Goal: Information Seeking & Learning: Learn about a topic

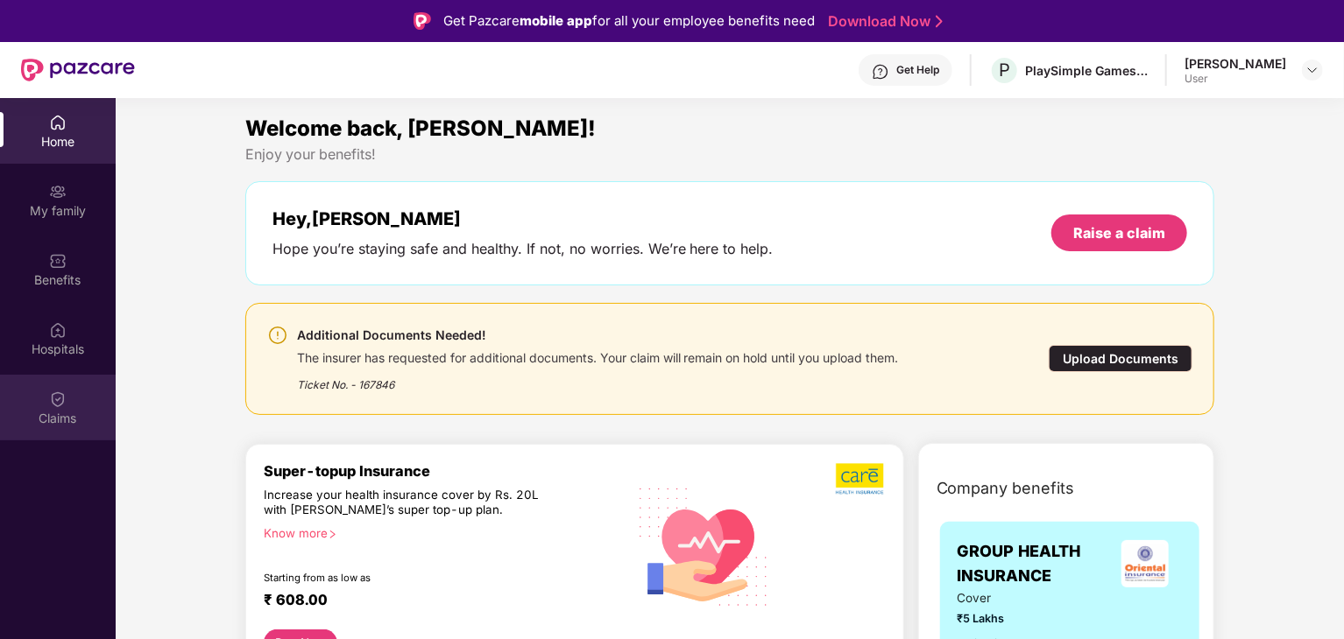
click at [50, 403] on img at bounding box center [58, 400] width 18 height 18
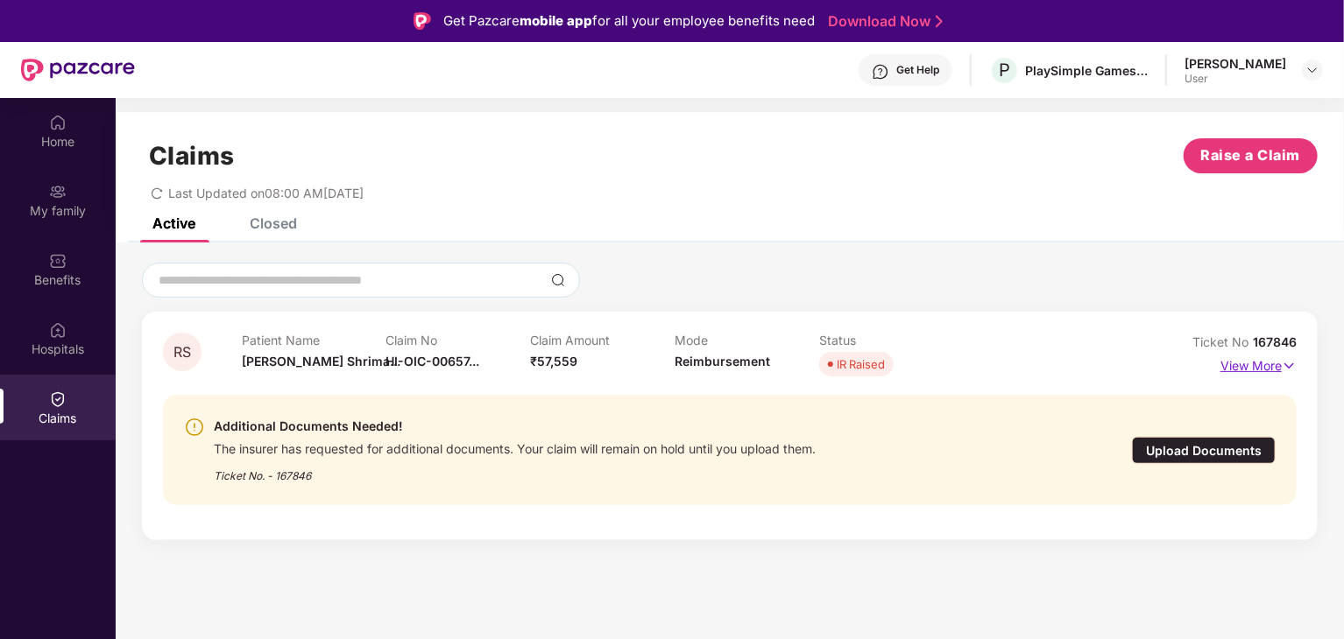
click at [1267, 371] on p "View More" at bounding box center [1258, 364] width 76 height 24
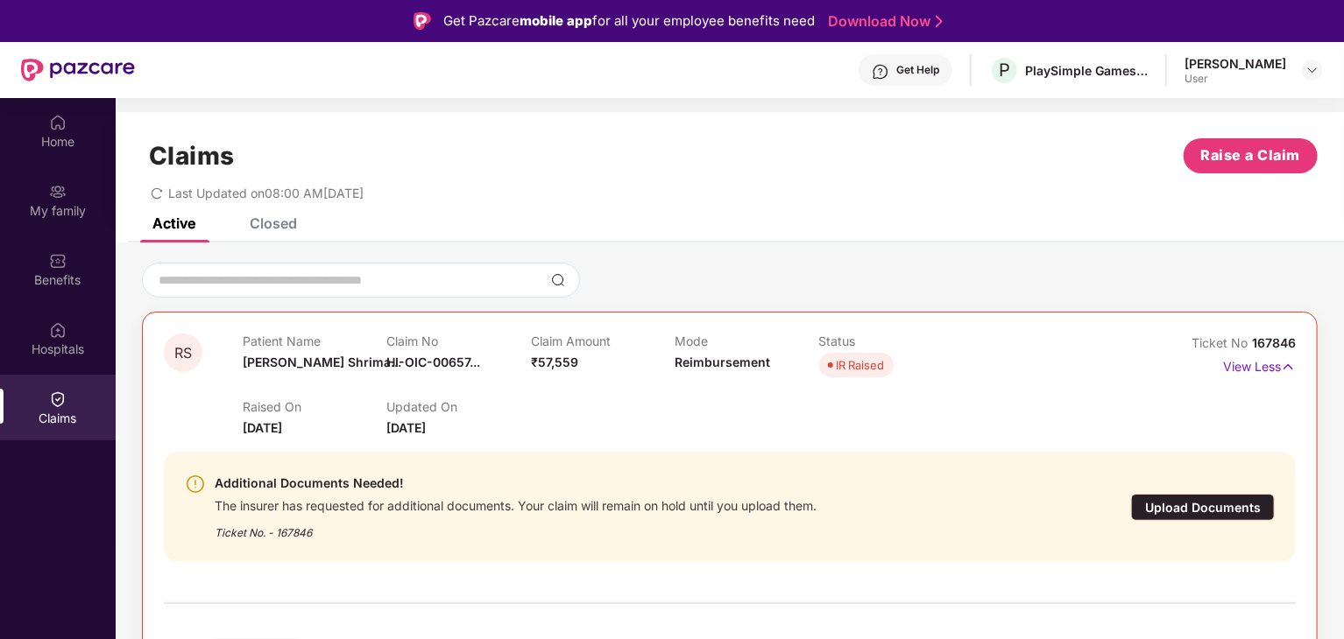
click at [557, 406] on div "Raised On [DATE] Updated On [DATE]" at bounding box center [675, 410] width 865 height 56
click at [850, 369] on div "IR Raised" at bounding box center [861, 366] width 48 height 18
click at [188, 351] on span "RS" at bounding box center [183, 353] width 18 height 15
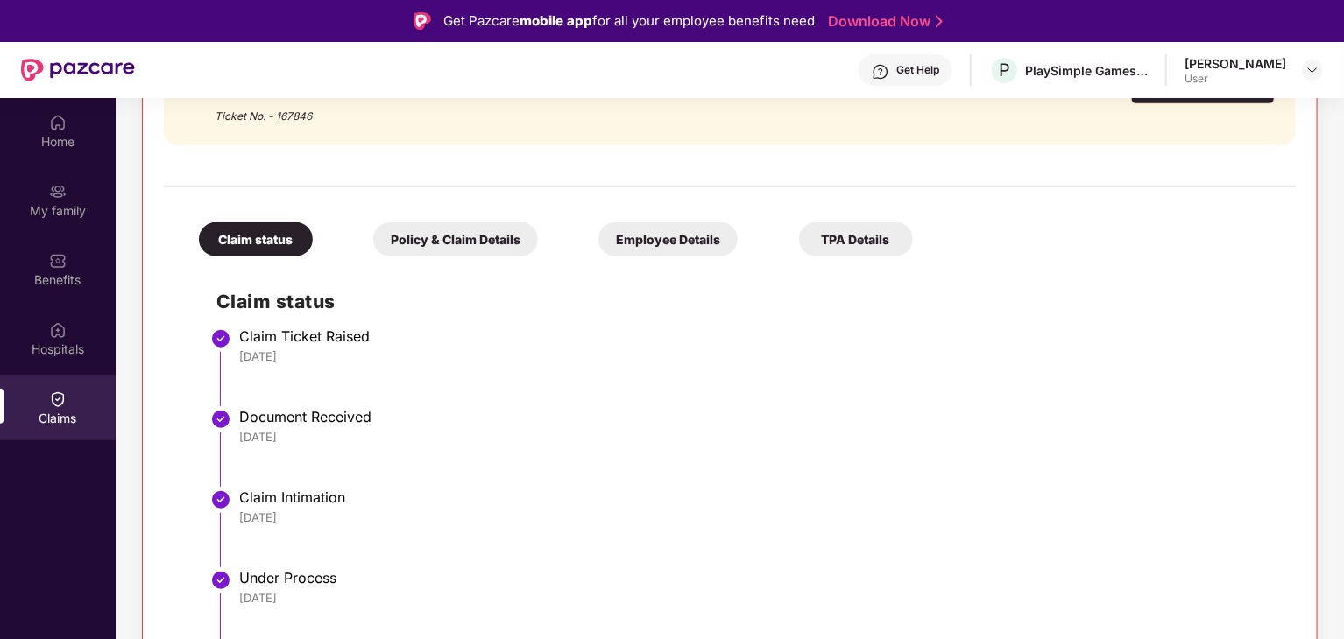
scroll to position [98, 0]
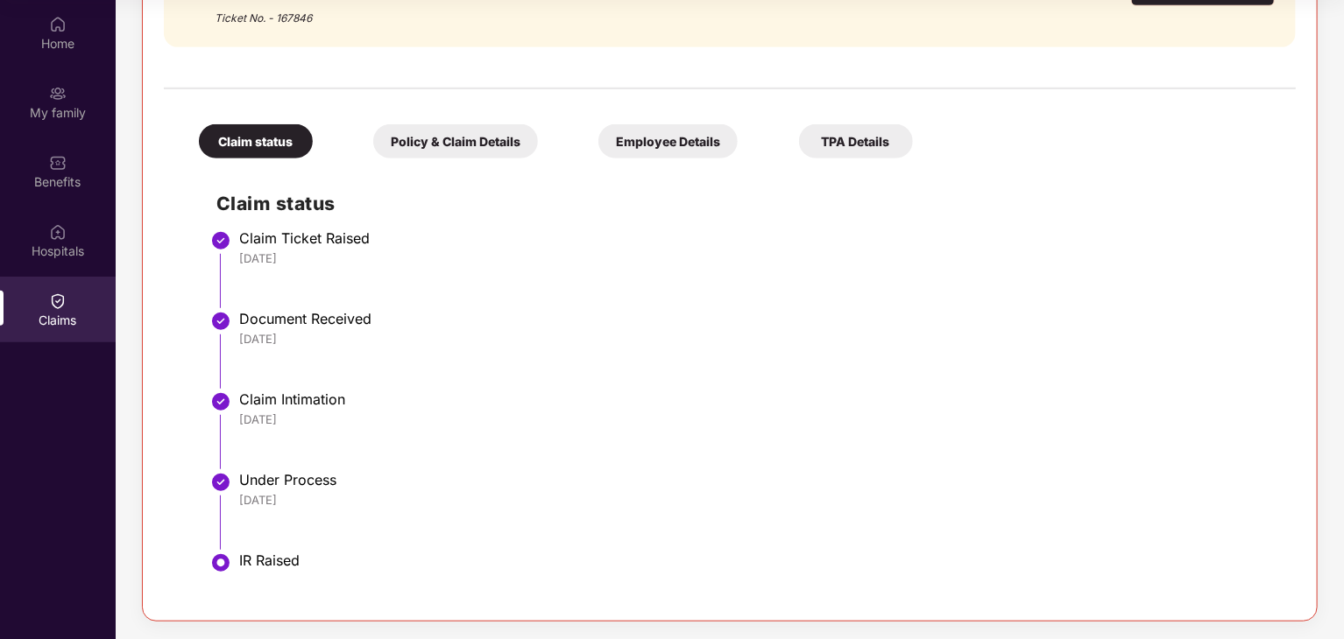
click at [459, 127] on div "Policy & Claim Details" at bounding box center [455, 141] width 165 height 34
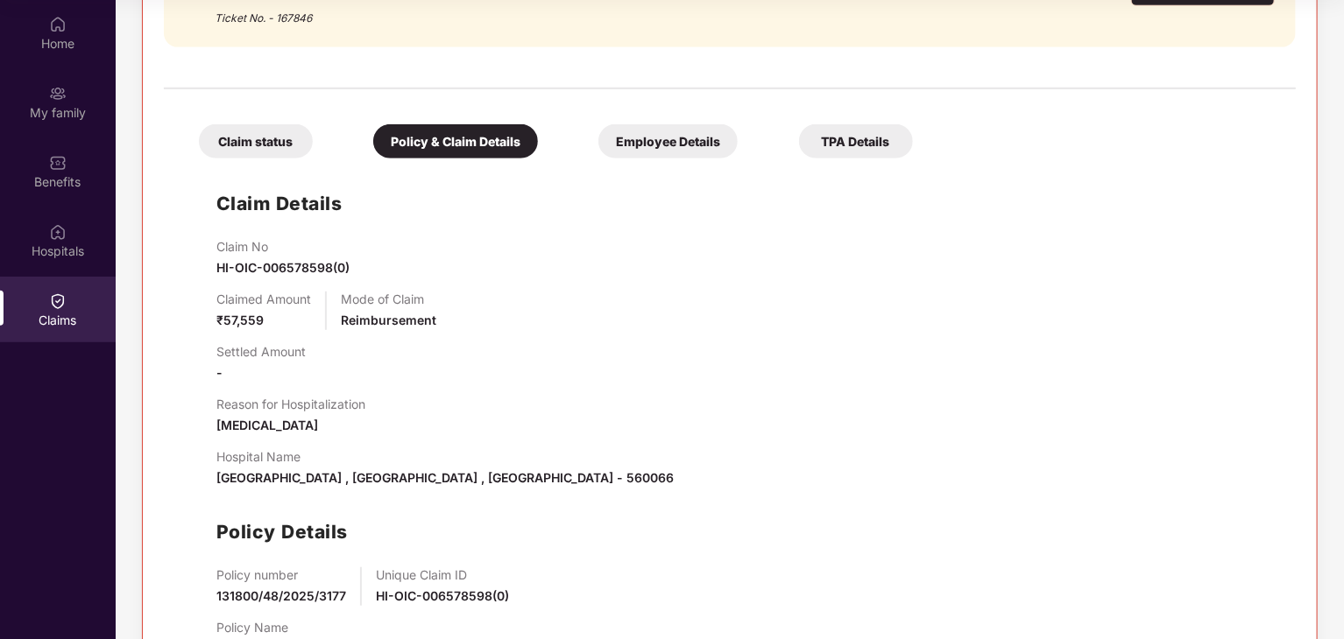
scroll to position [490, 0]
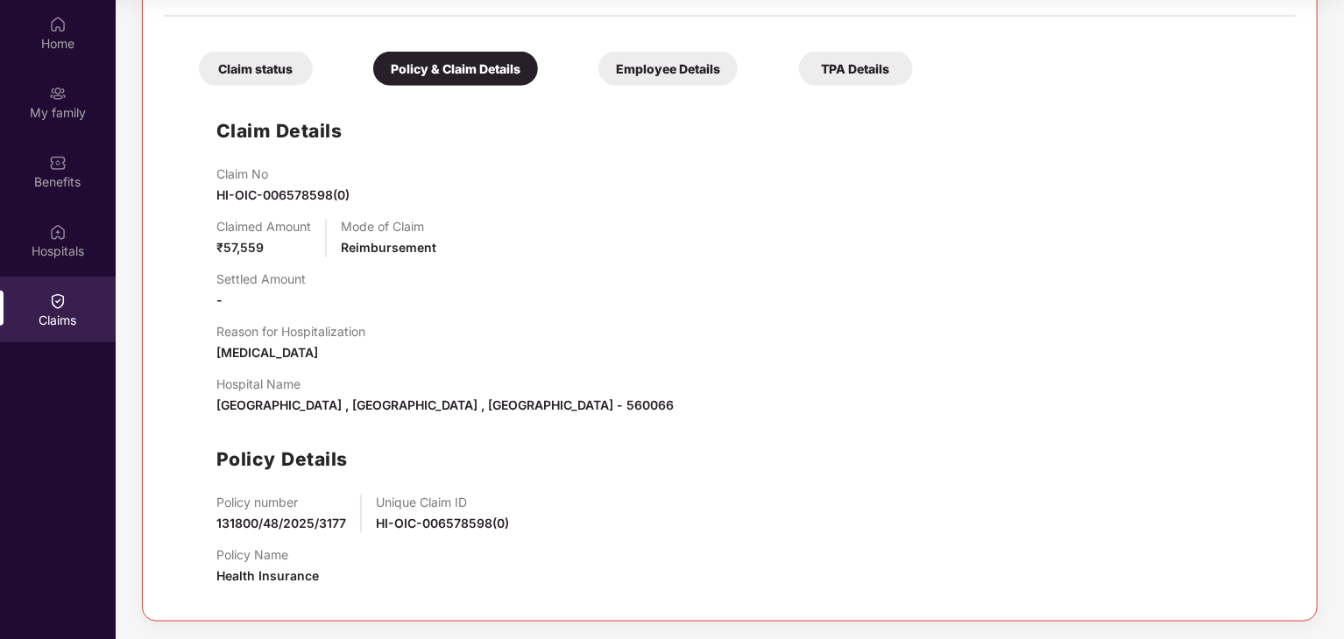
click at [660, 70] on div "Employee Details" at bounding box center [667, 69] width 139 height 34
